Goal: Navigation & Orientation: Find specific page/section

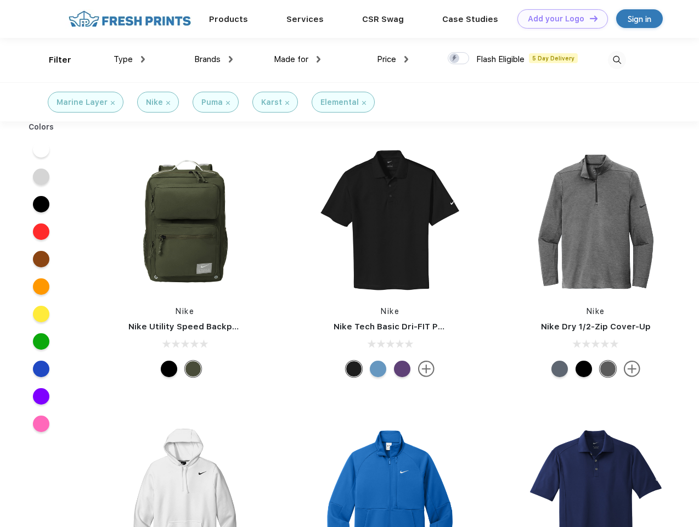
scroll to position [1, 0]
click at [559, 19] on link "Add your Logo Design Tool" at bounding box center [562, 18] width 91 height 19
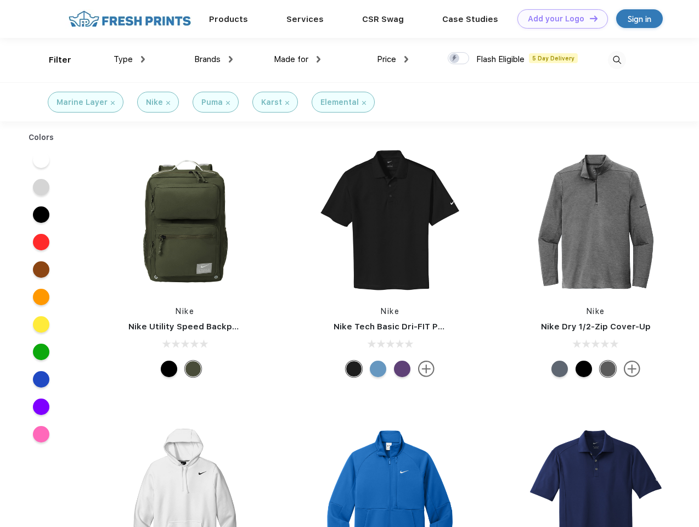
click at [0, 0] on div "Design Tool" at bounding box center [0, 0] width 0 height 0
click at [589, 18] on link "Add your Logo Design Tool" at bounding box center [562, 18] width 91 height 19
click at [53, 60] on div "Filter" at bounding box center [60, 60] width 22 height 13
click at [130, 59] on span "Type" at bounding box center [123, 59] width 19 height 10
click at [213, 59] on span "Brands" at bounding box center [207, 59] width 26 height 10
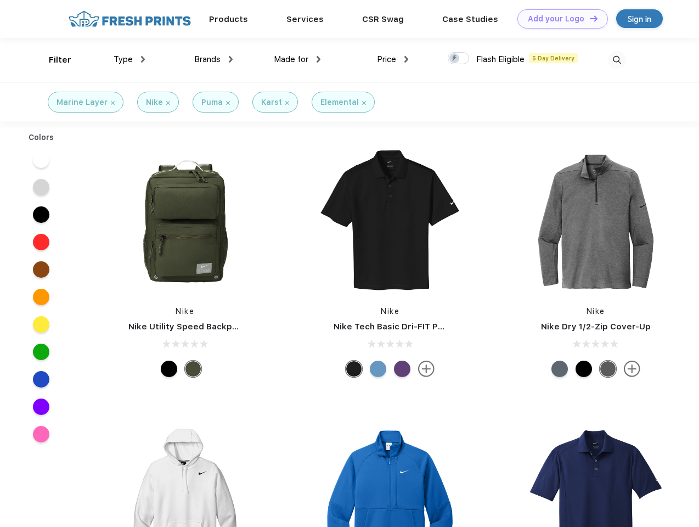
click at [297, 59] on span "Made for" at bounding box center [291, 59] width 35 height 10
click at [393, 59] on span "Price" at bounding box center [386, 59] width 19 height 10
click at [459, 59] on div at bounding box center [458, 58] width 21 height 12
click at [455, 59] on input "checkbox" at bounding box center [451, 55] width 7 height 7
click at [617, 60] on img at bounding box center [617, 60] width 18 height 18
